Goal: Task Accomplishment & Management: Manage account settings

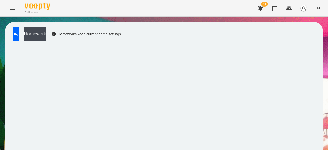
scroll to position [1, 0]
click at [34, 4] on img at bounding box center [38, 6] width 26 height 7
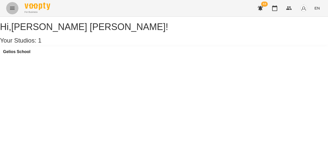
click at [9, 10] on button "Menu" at bounding box center [12, 8] width 12 height 12
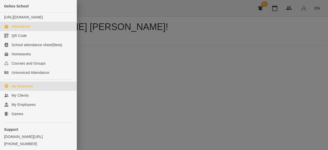
click at [37, 31] on link "Attendance" at bounding box center [38, 26] width 77 height 9
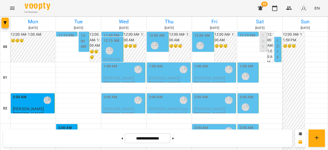
scroll to position [154, 0]
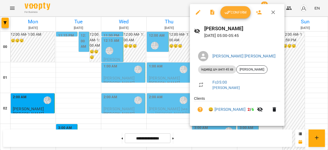
click at [108, 5] on div at bounding box center [164, 75] width 328 height 150
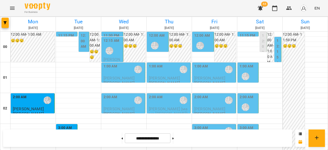
scroll to position [538, 0]
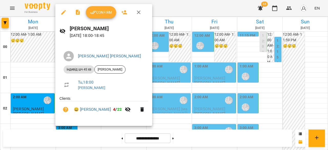
click at [37, 117] on div at bounding box center [164, 75] width 328 height 150
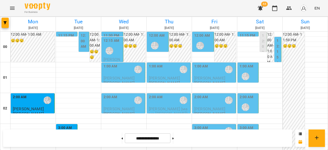
scroll to position [563, 0]
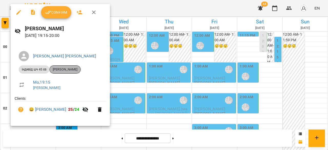
click at [68, 70] on span "[PERSON_NAME]" at bounding box center [65, 69] width 31 height 5
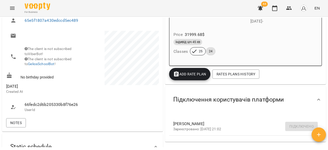
scroll to position [77, 0]
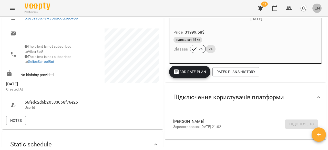
click at [319, 7] on span "EN" at bounding box center [316, 7] width 5 height 5
click at [313, 32] on div "Українська" at bounding box center [307, 28] width 26 height 9
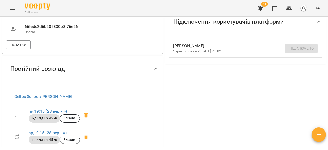
scroll to position [128, 0]
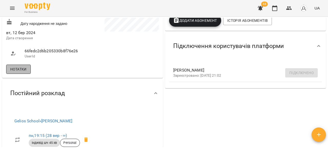
click at [16, 71] on span "Нотатки" at bounding box center [18, 69] width 16 height 6
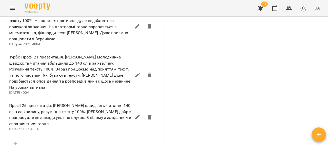
scroll to position [487, 0]
